Goal: Transaction & Acquisition: Purchase product/service

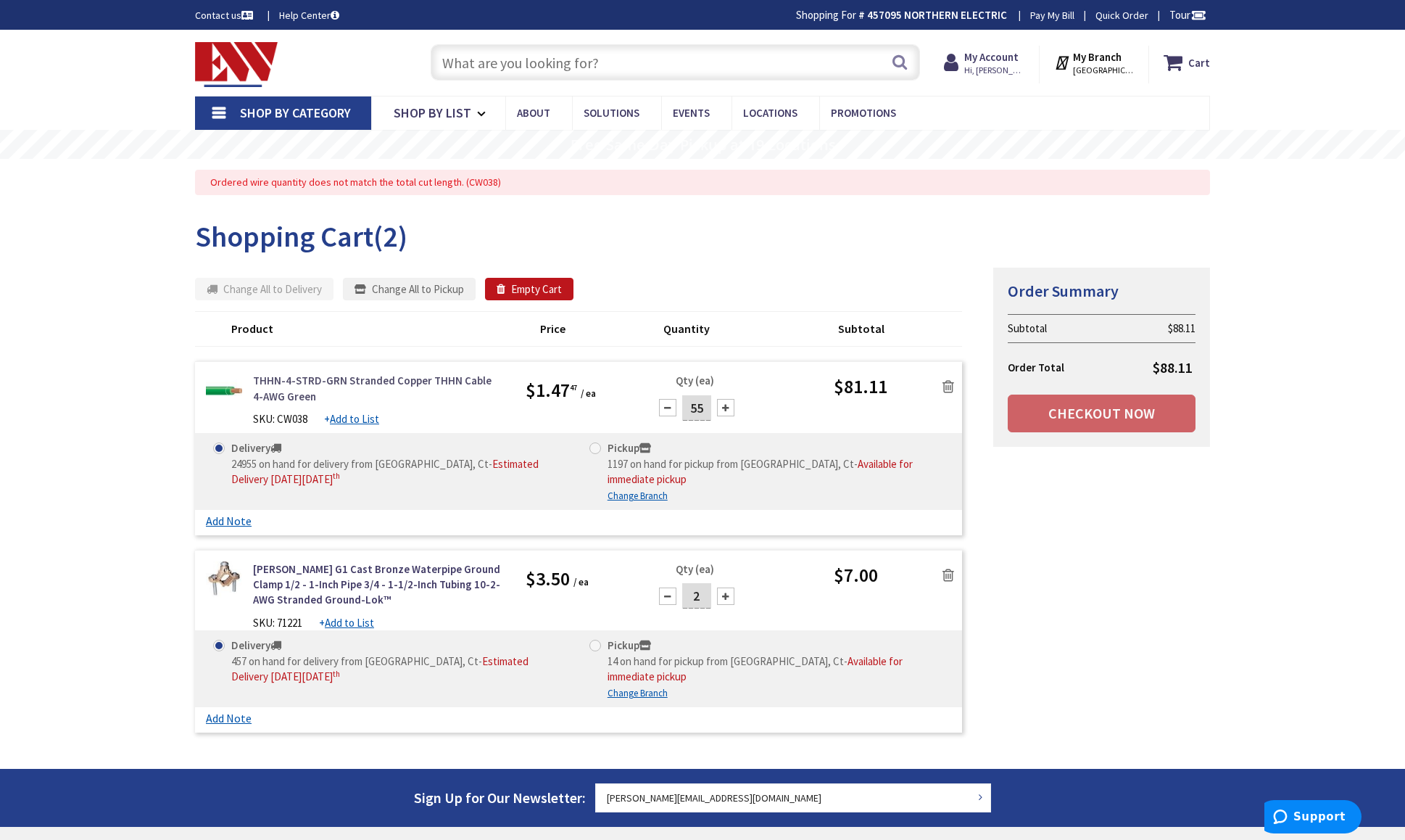
click at [361, 395] on link "THHN-4-STRD-GRN Stranded Copper THHN Cable 4-AWG Green" at bounding box center [379, 388] width 251 height 31
click at [376, 382] on link "THHN-4-STRD-GRN Stranded Copper THHN Cable 4-AWG Green" at bounding box center [379, 388] width 251 height 31
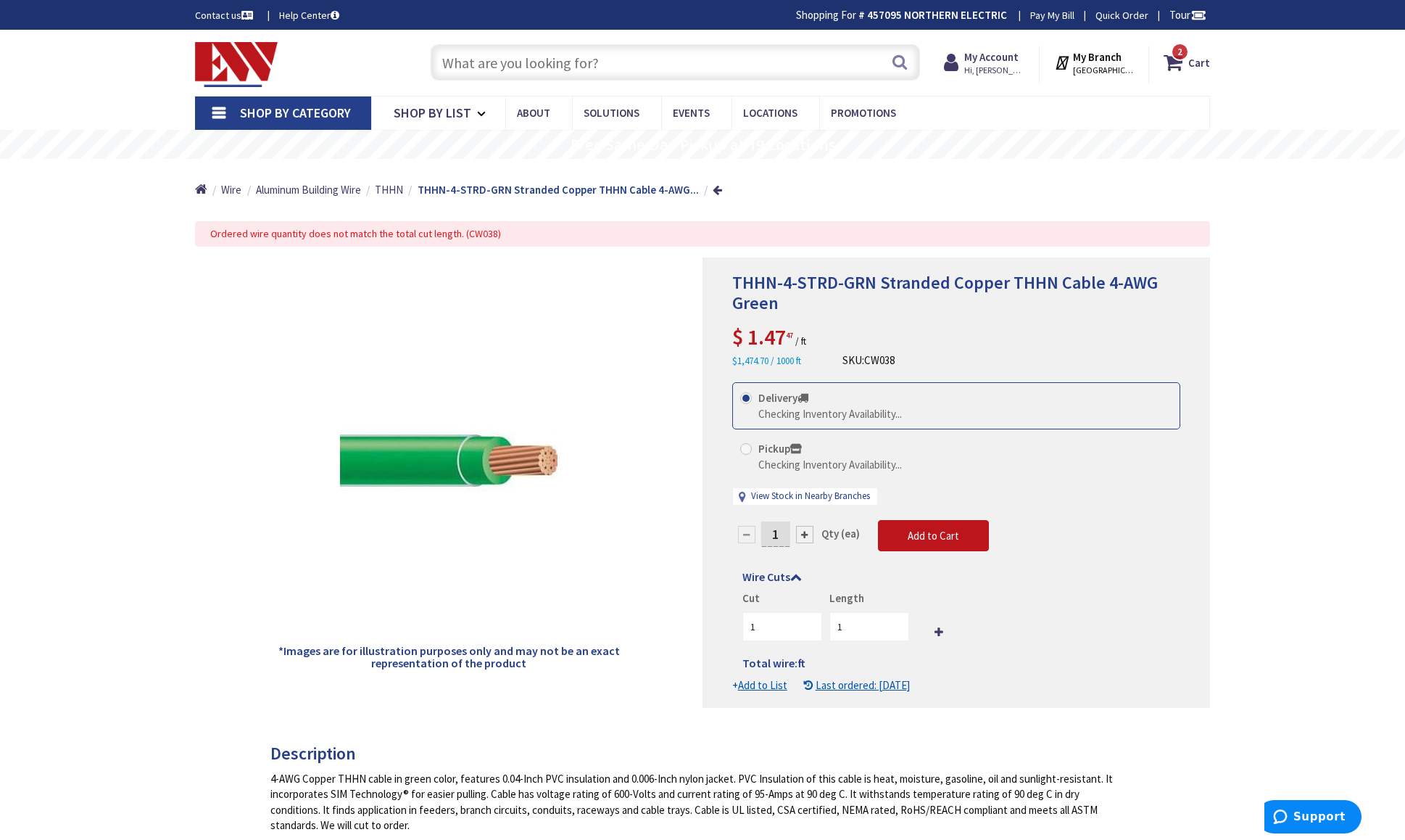
drag, startPoint x: 781, startPoint y: 532, endPoint x: 762, endPoint y: 534, distance: 19.1
click at [763, 534] on form "This product is Discontinued Delivery Checking Inventory Availability... Pickup…" at bounding box center [957, 538] width 448 height 310
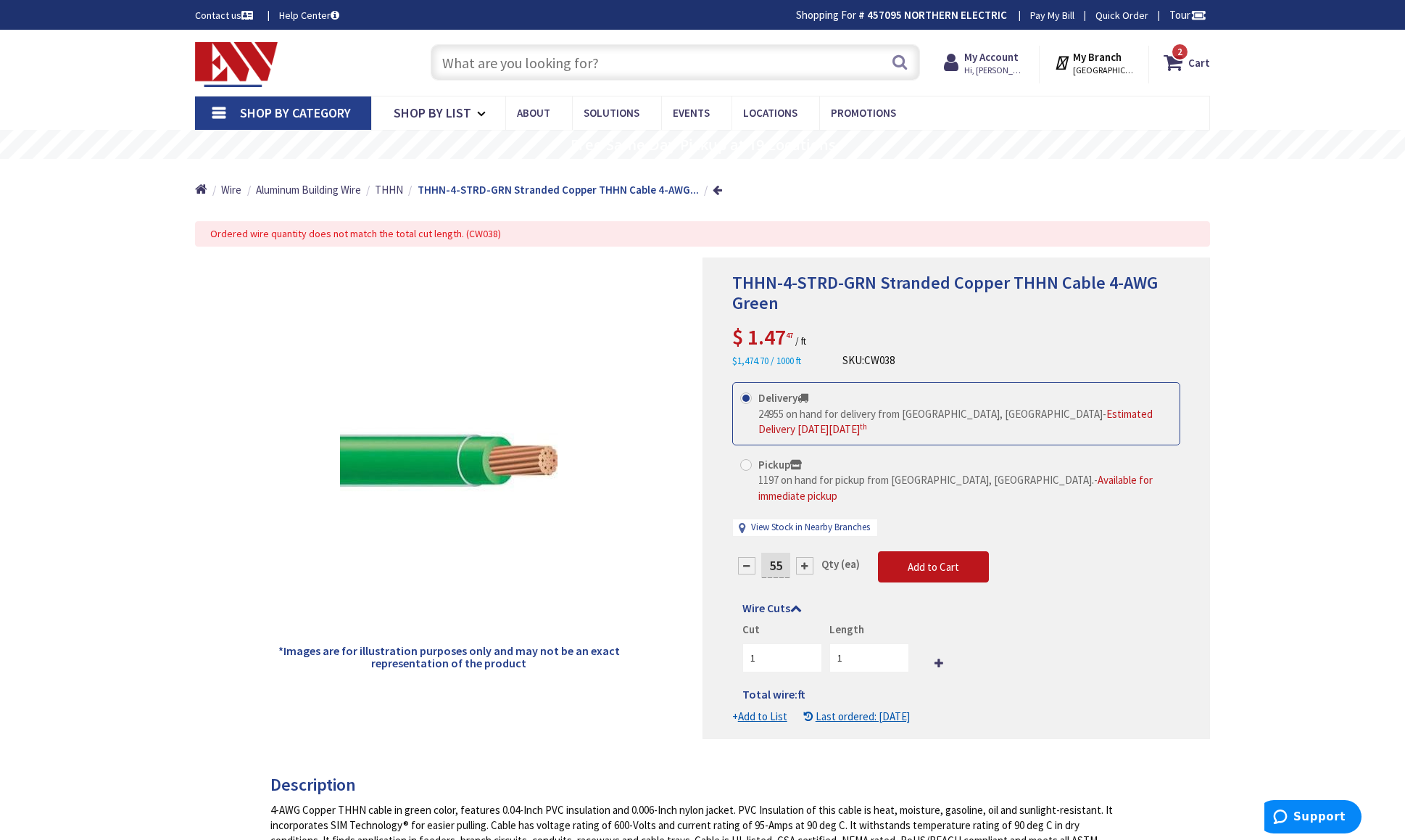
type input "55"
click at [862, 649] on form "This product is Discontinued Delivery 24955 on hand for delivery from Middletow…" at bounding box center [957, 553] width 448 height 342
type input "55"
click at [950, 560] on span "Add to Cart" at bounding box center [934, 567] width 51 height 14
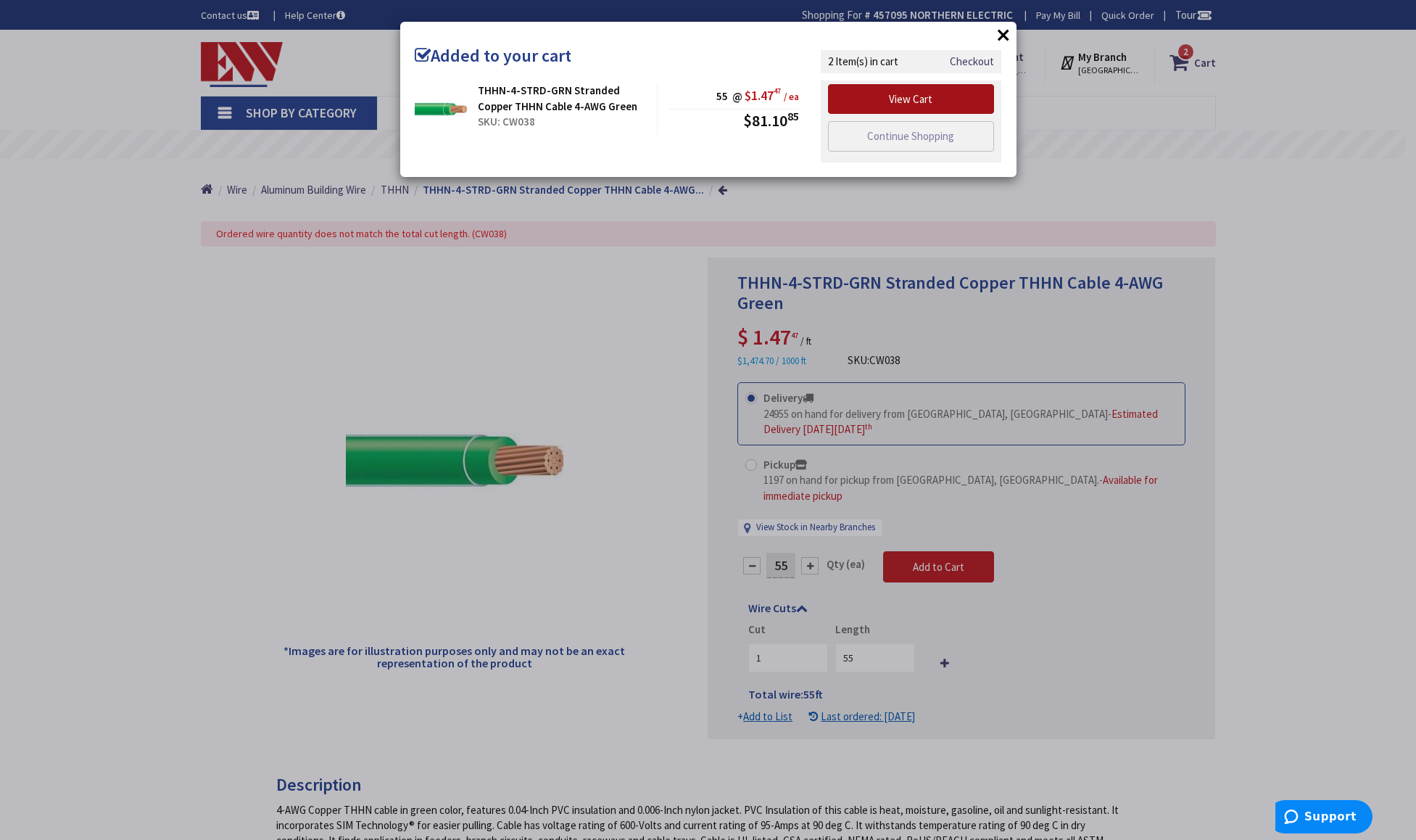
click at [922, 103] on link "View Cart" at bounding box center [912, 99] width 167 height 30
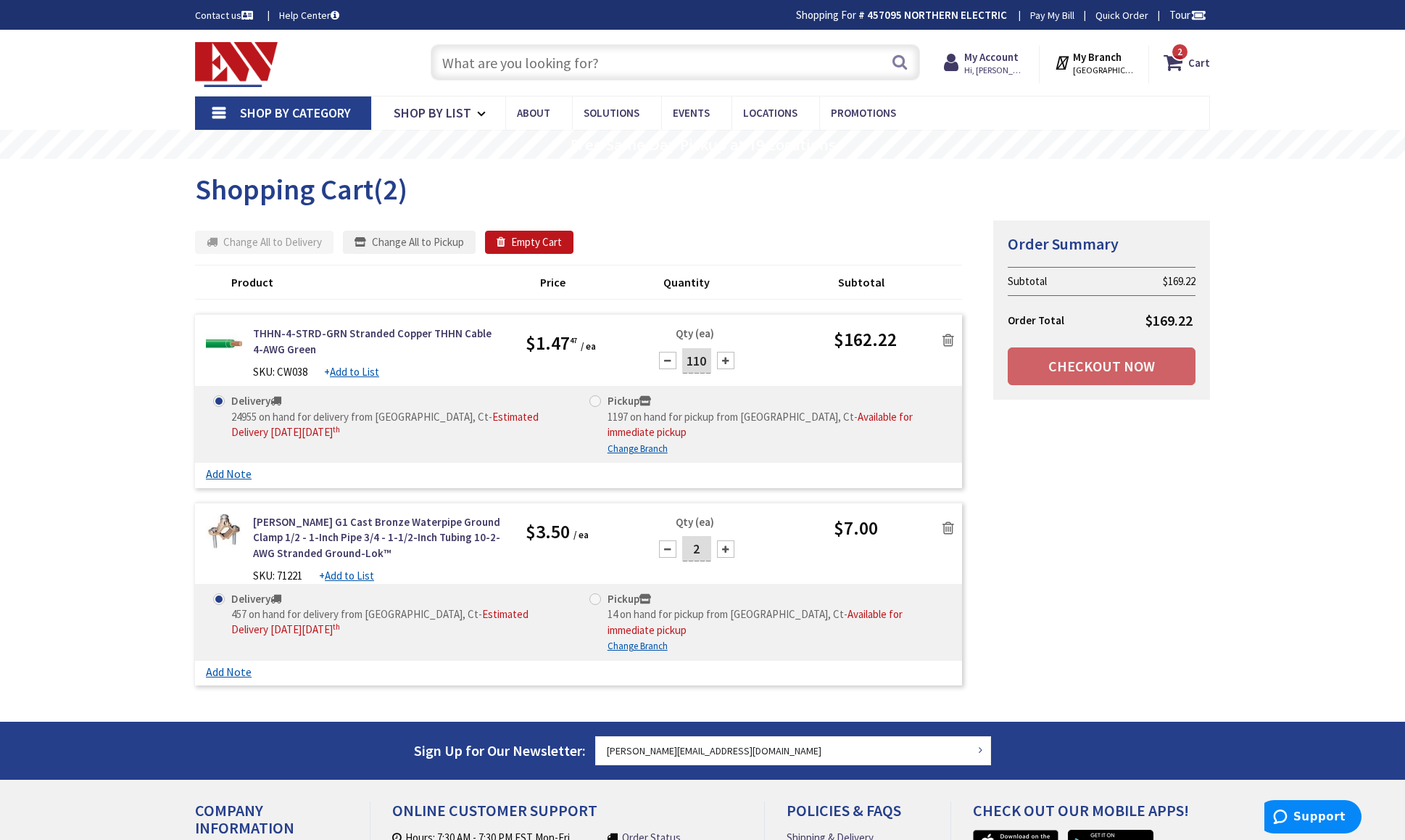
drag, startPoint x: 708, startPoint y: 363, endPoint x: 673, endPoint y: 363, distance: 35.0
click at [673, 363] on div "110" at bounding box center [697, 361] width 87 height 29
type input "6"
type input "55"
click at [1158, 498] on div "Summary Order Summary Subtotal $169.22 Order Total $169.22 Checkout Now Some it…" at bounding box center [702, 456] width 1037 height 473
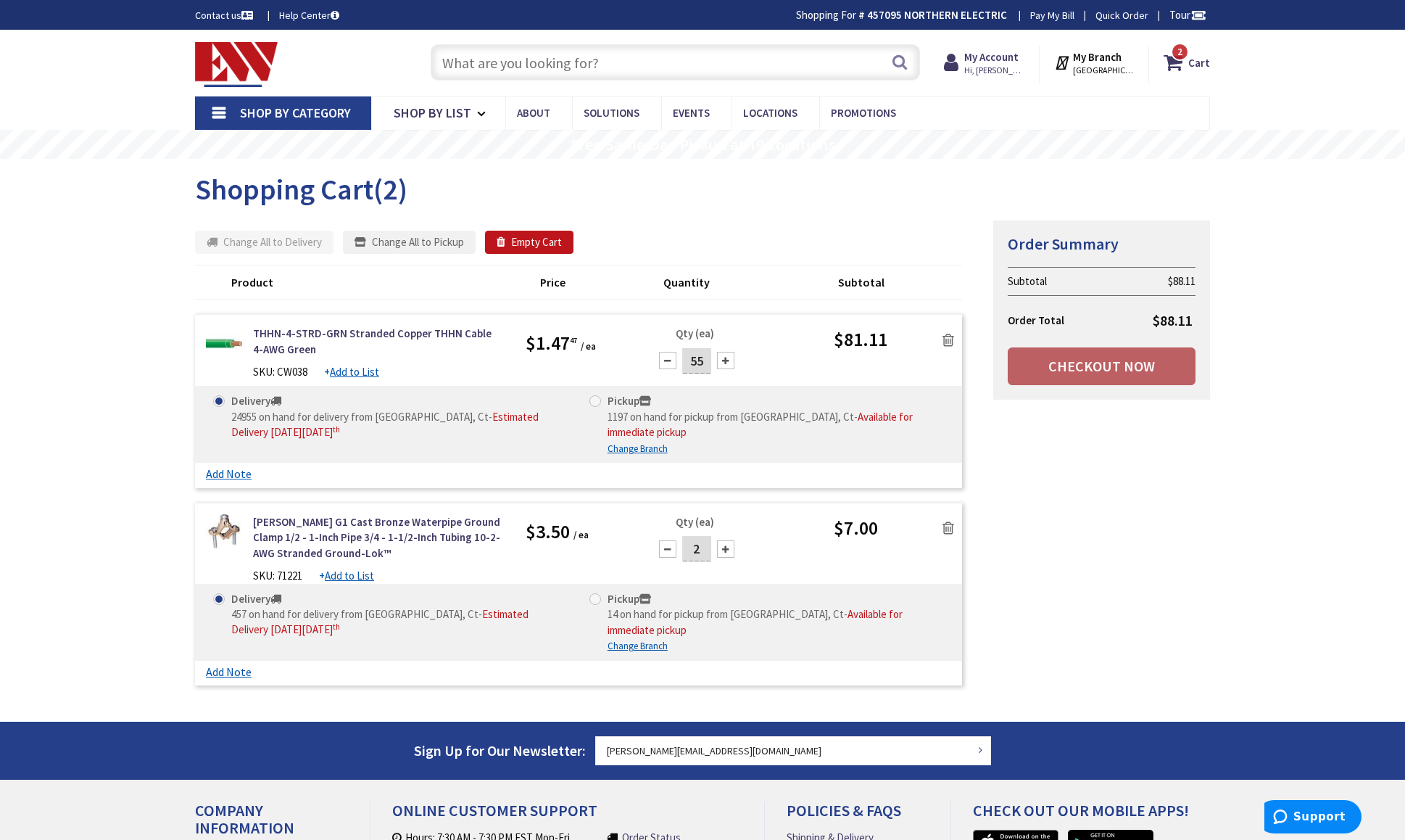
click at [1122, 368] on link "Checkout Now" at bounding box center [1101, 366] width 188 height 38
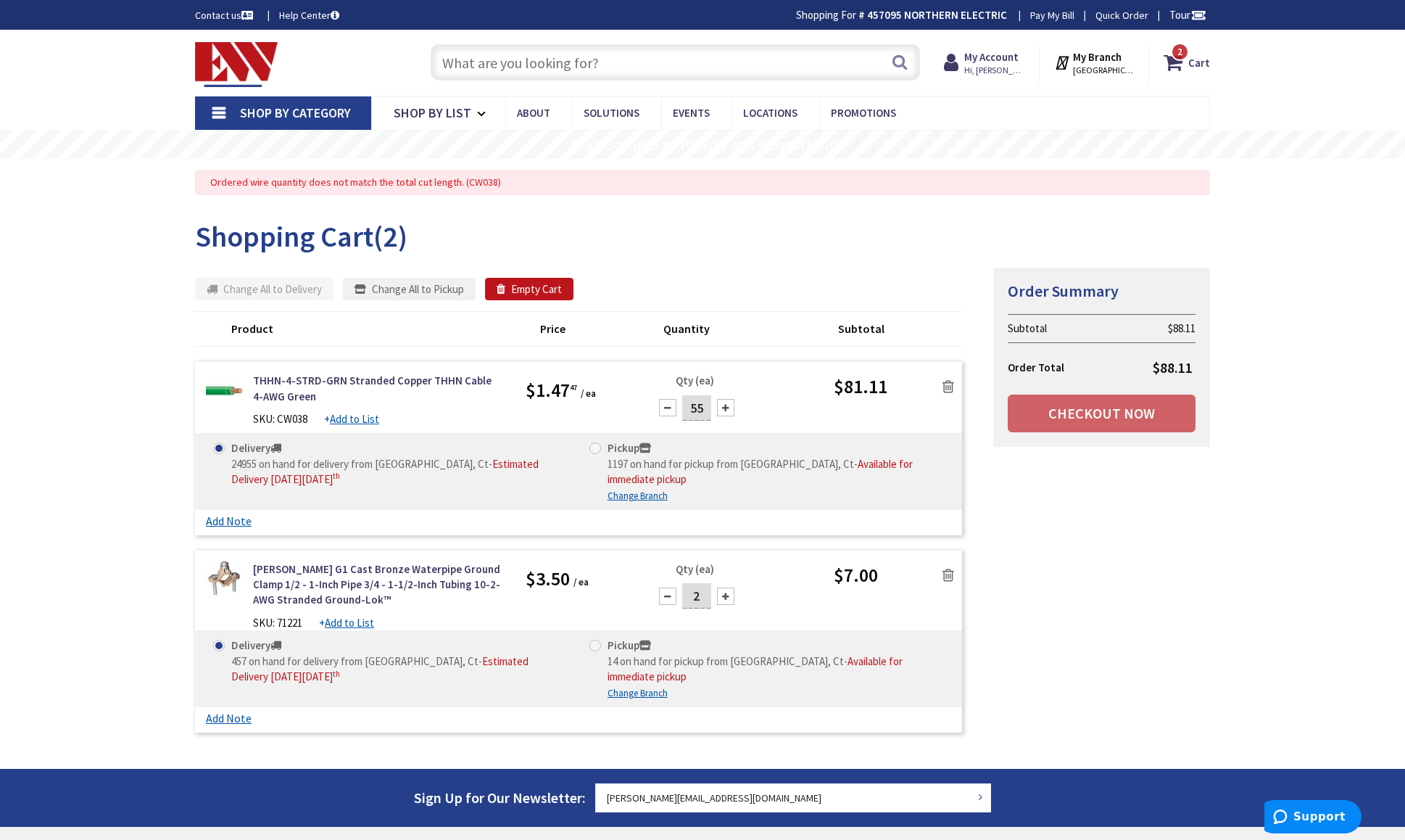
click at [951, 388] on icon at bounding box center [948, 387] width 12 height 15
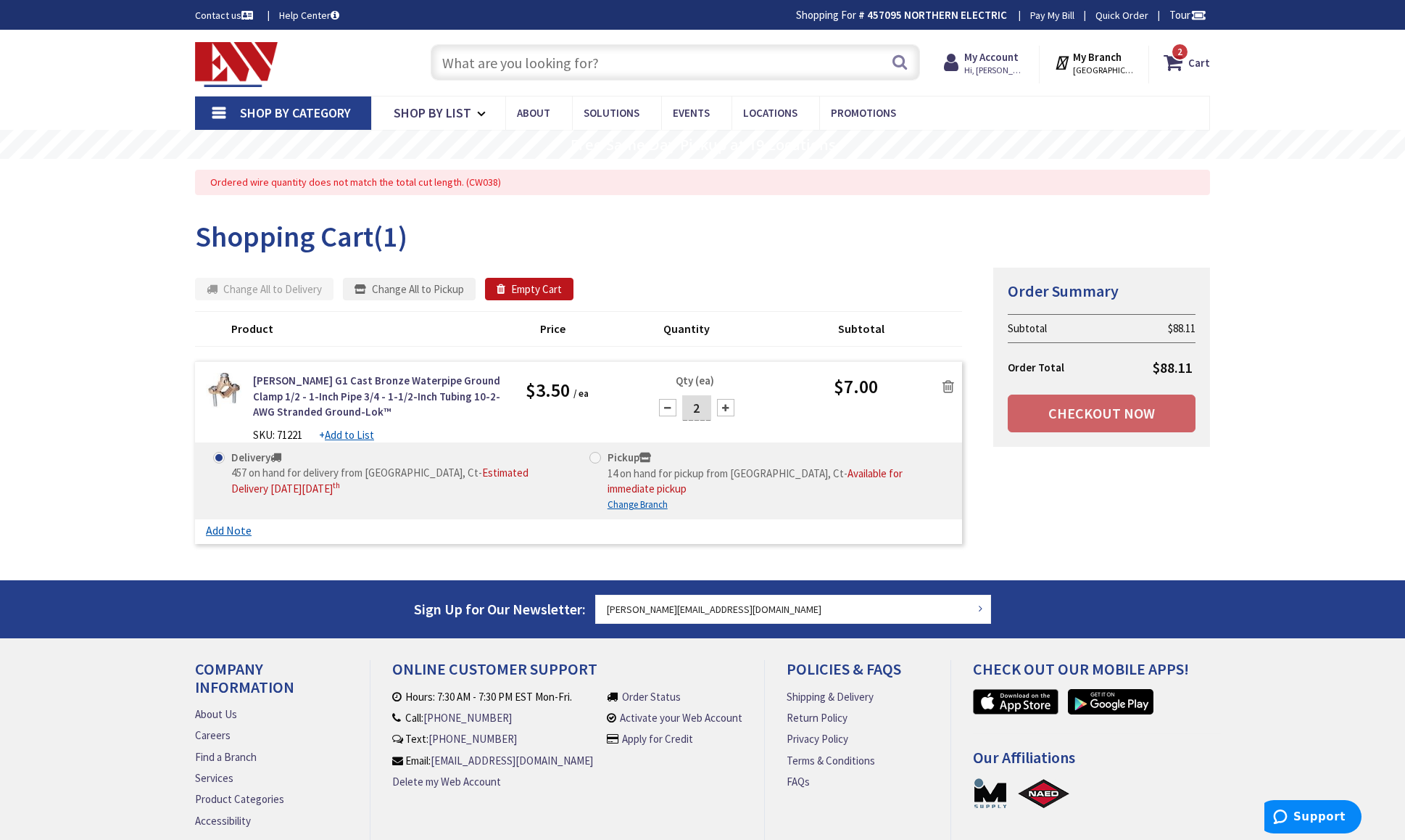
click at [582, 56] on input "text" at bounding box center [675, 62] width 490 height 36
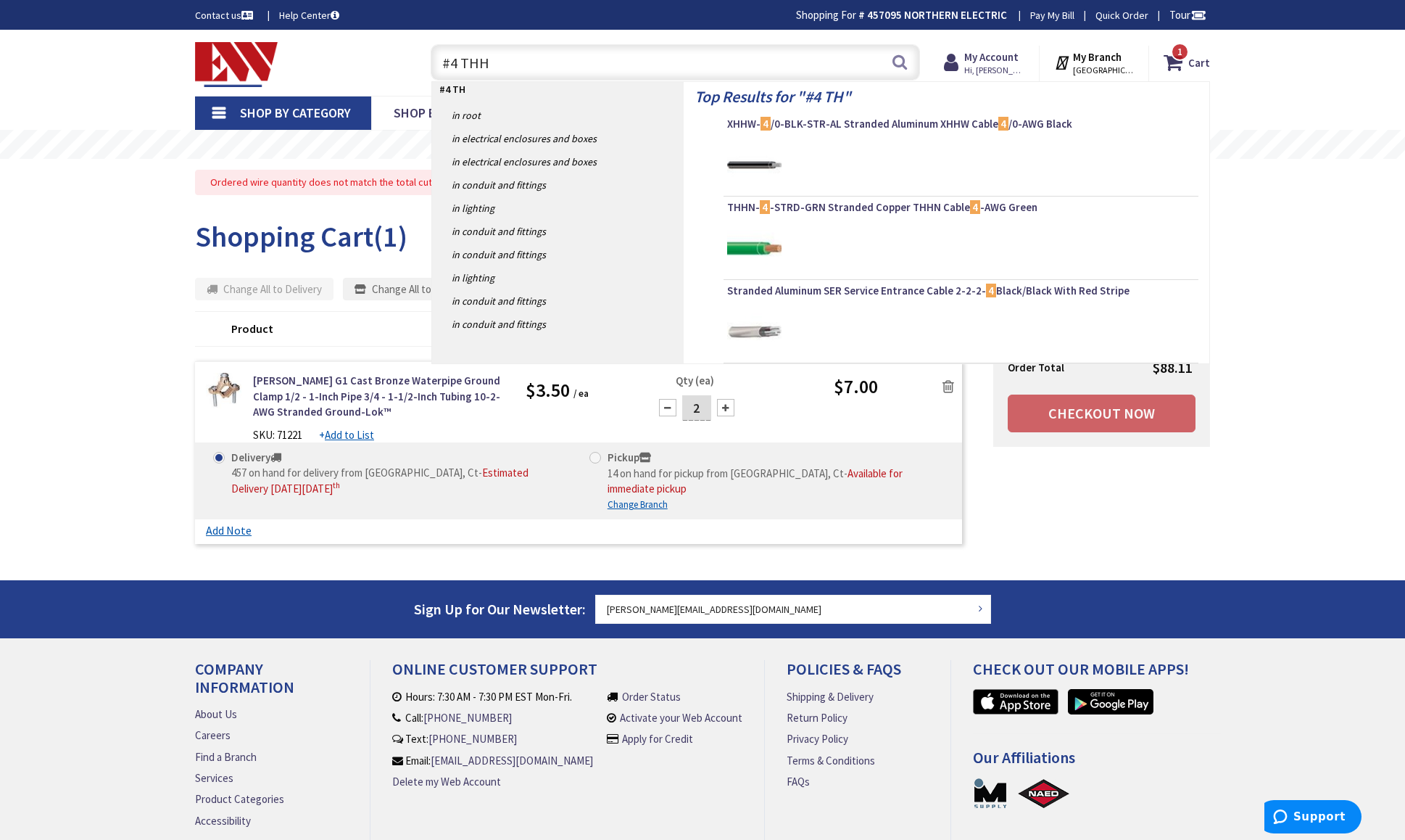
type input "#4 THHN"
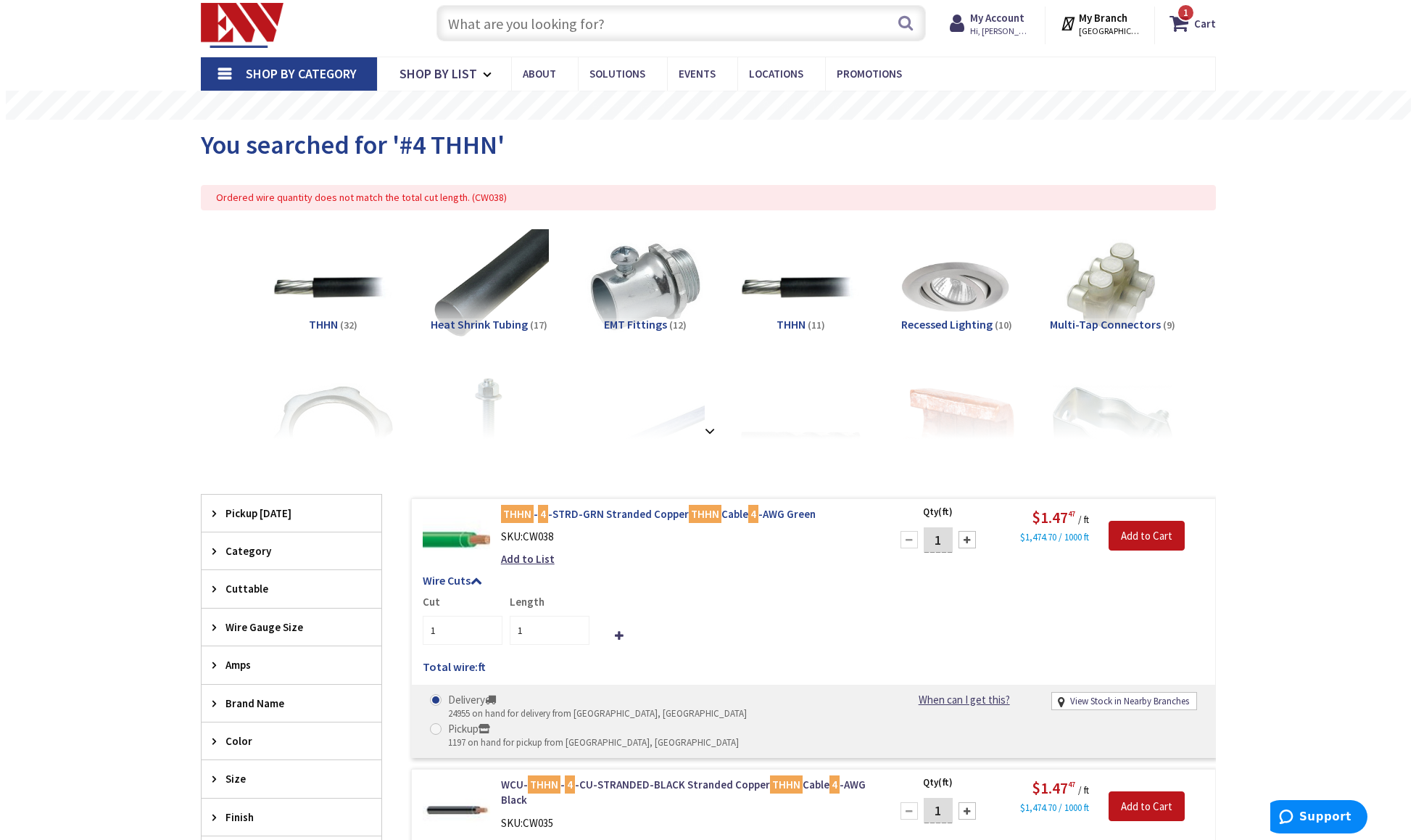
scroll to position [145, 0]
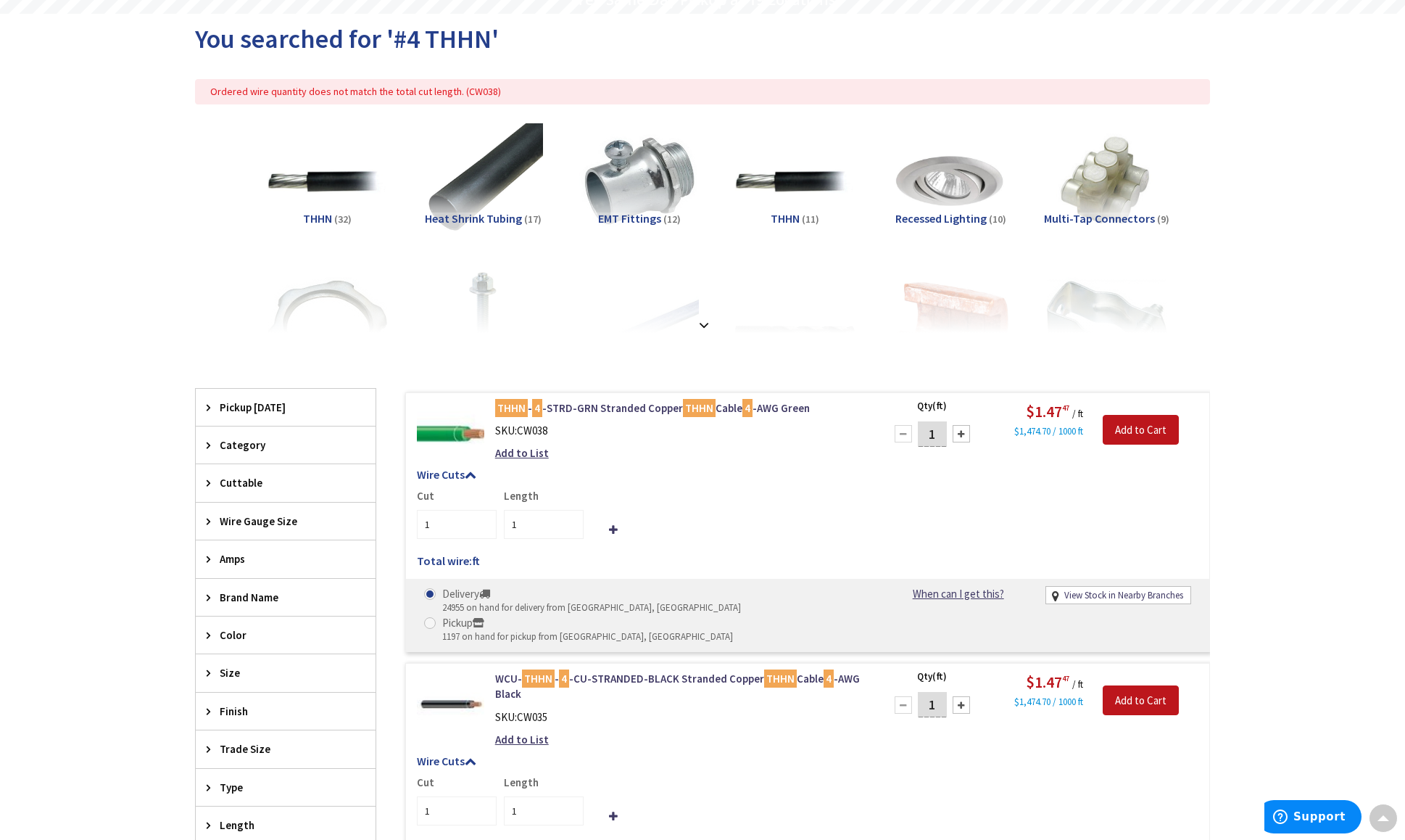
drag, startPoint x: 938, startPoint y: 434, endPoint x: 909, endPoint y: 433, distance: 29.0
click at [912, 434] on div "1" at bounding box center [933, 434] width 87 height 29
type input "55"
click at [862, 506] on div "Cut 1 Length 1" at bounding box center [808, 513] width 782 height 50
type input "55"
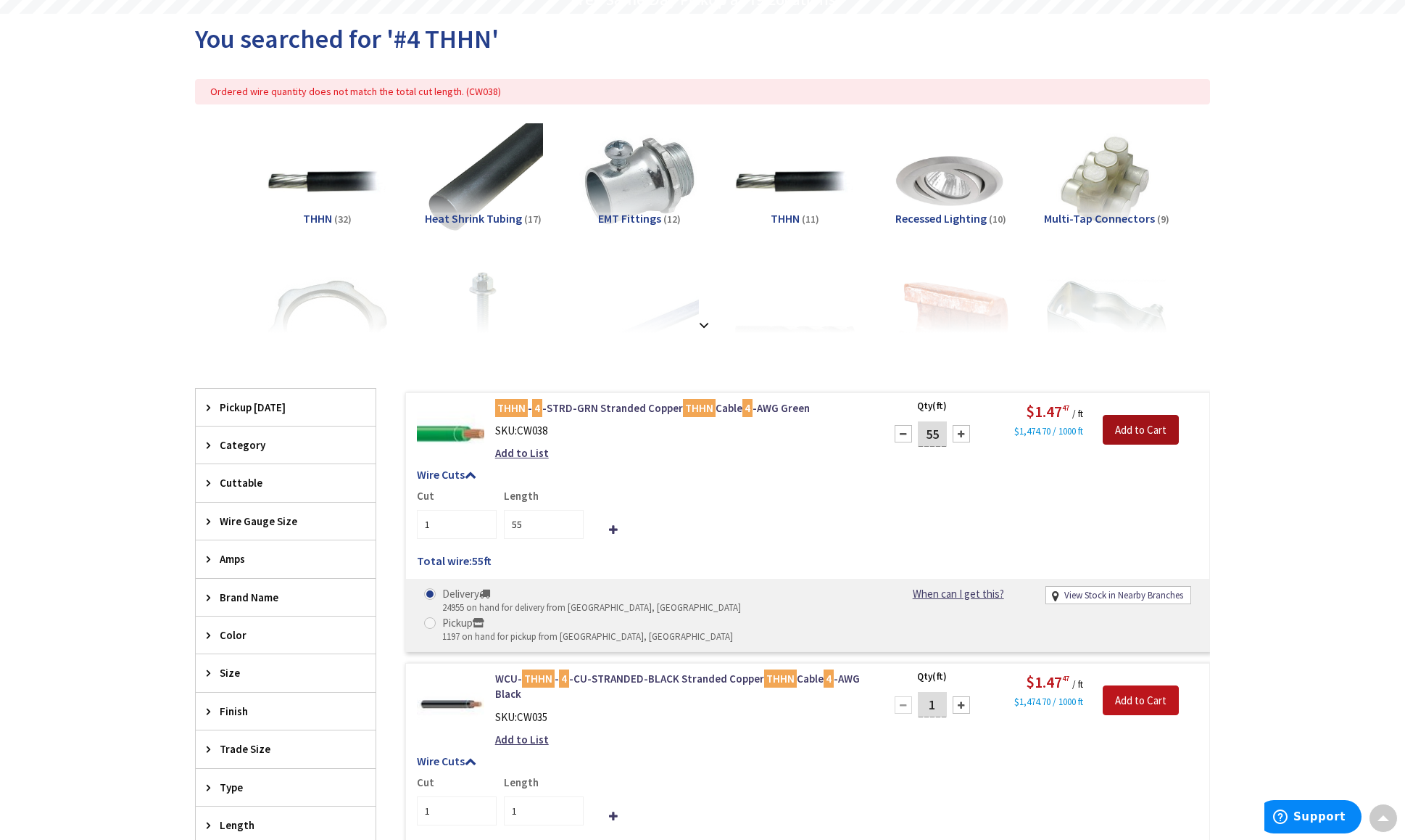
click at [1148, 434] on input "Add to Cart" at bounding box center [1140, 430] width 76 height 30
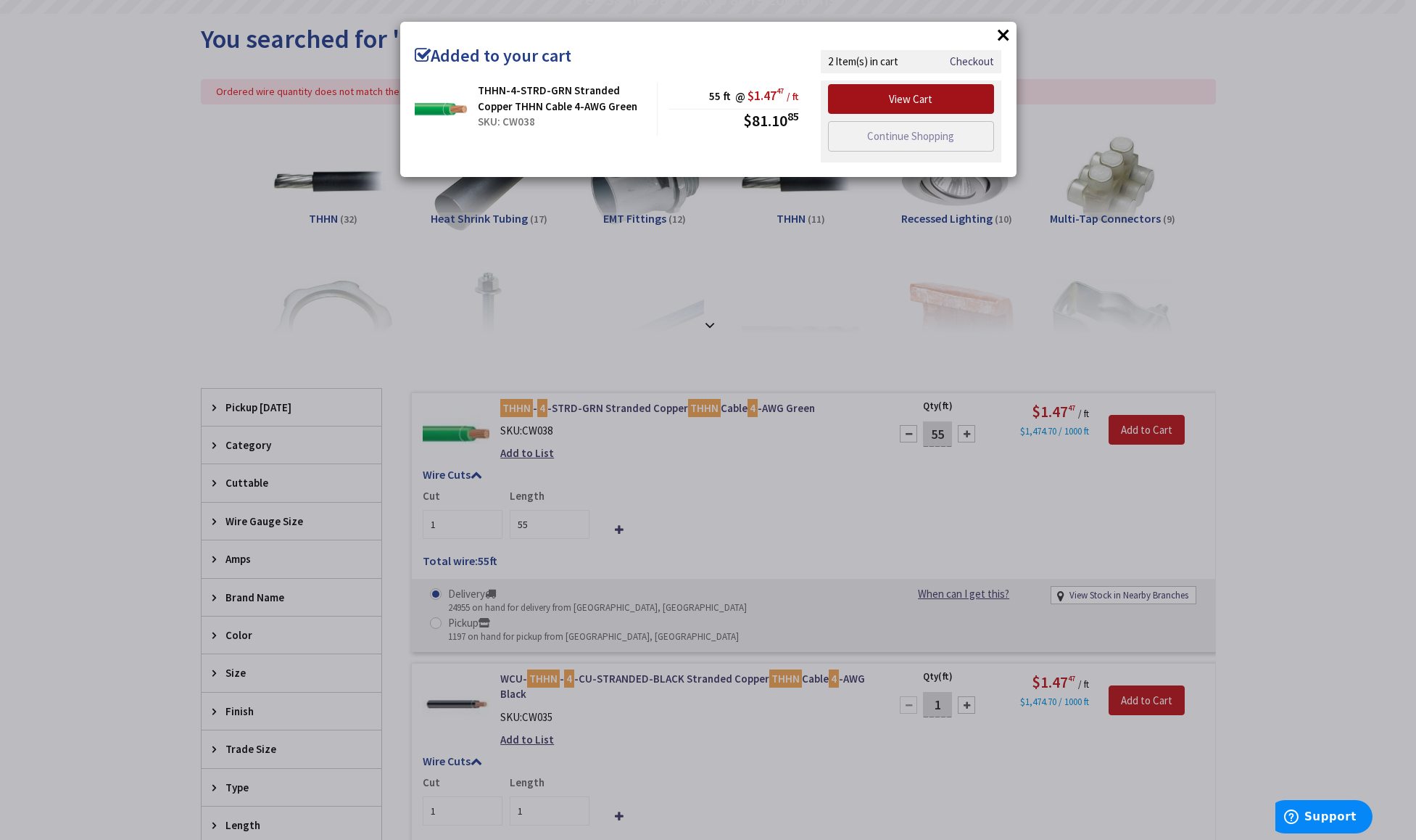
click at [923, 107] on link "View Cart" at bounding box center [912, 99] width 167 height 30
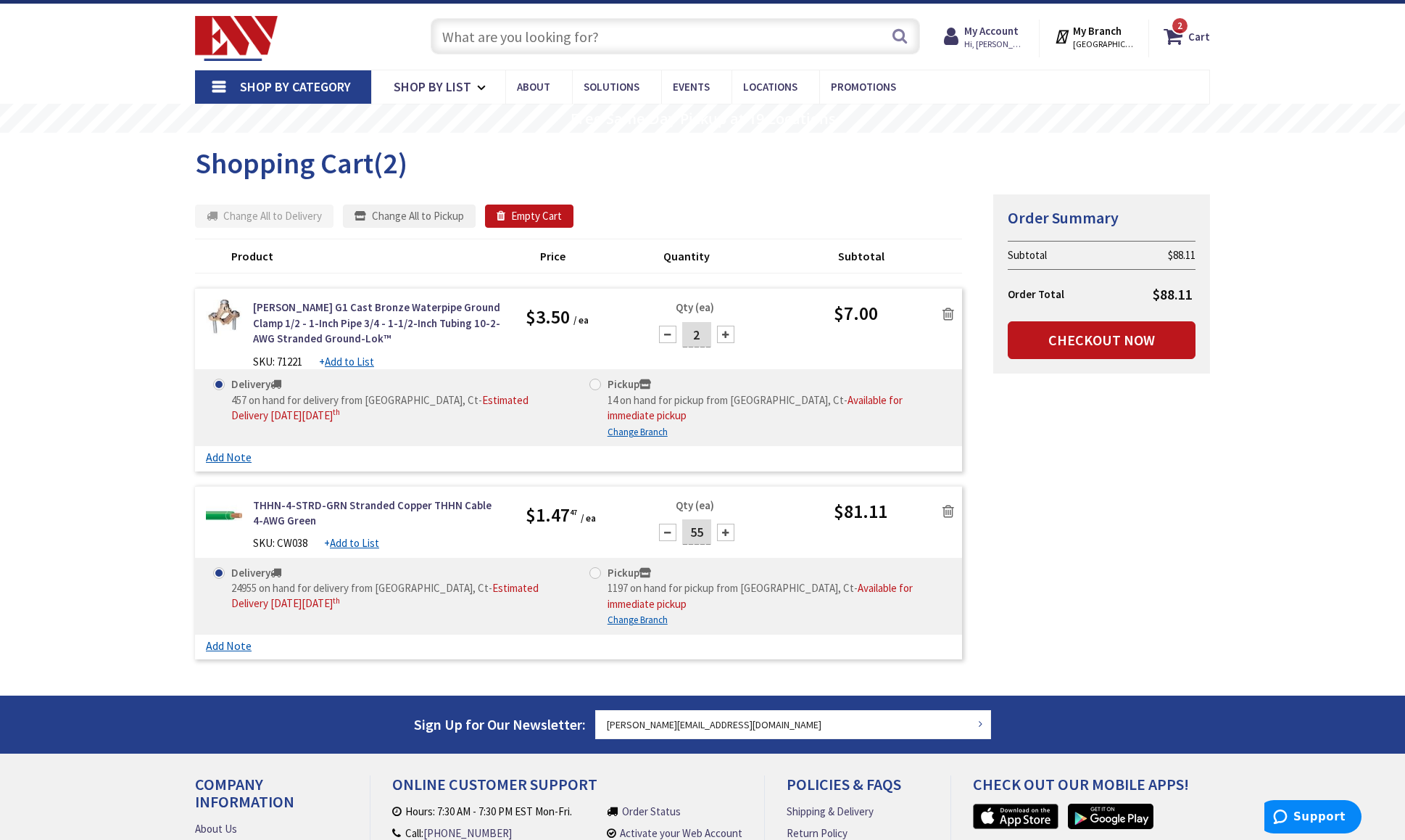
scroll to position [29, 0]
